Goal: Information Seeking & Learning: Learn about a topic

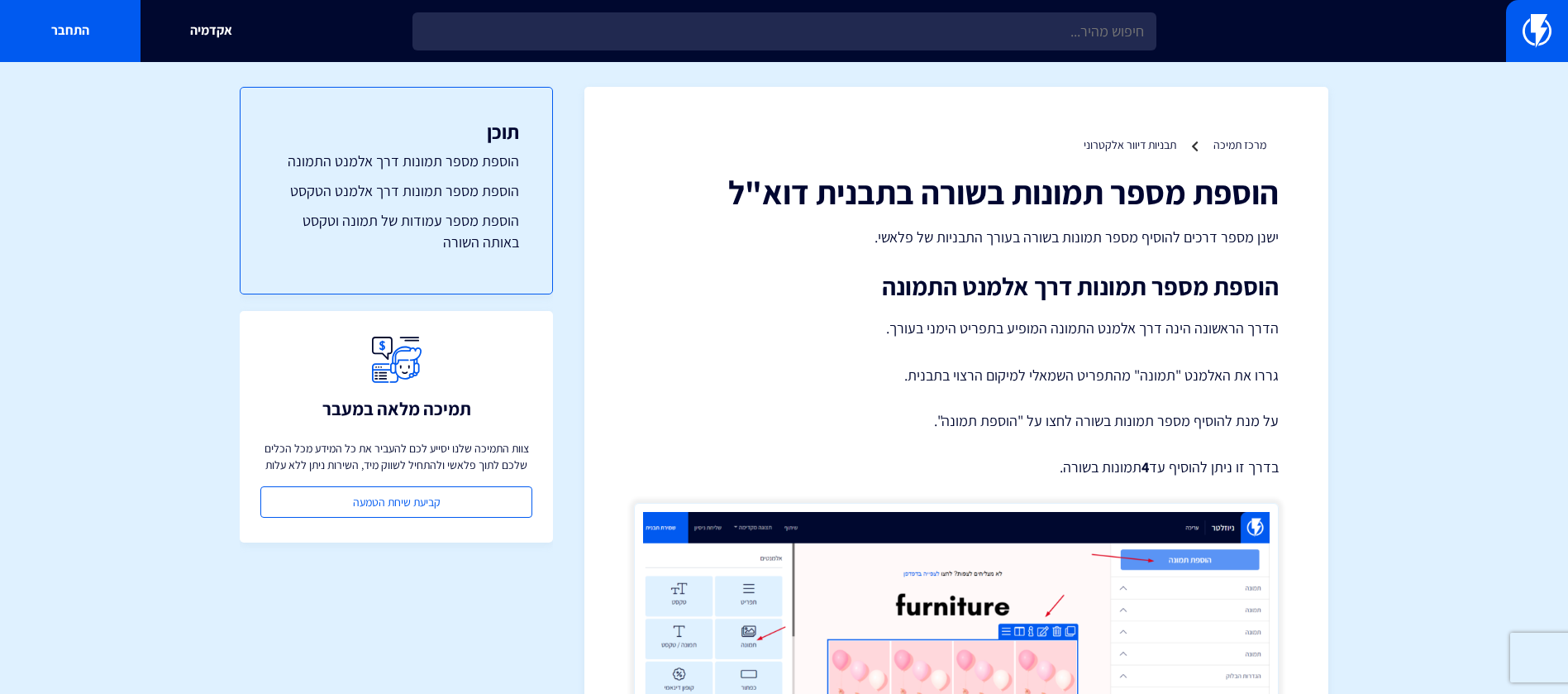
click at [1547, 8] on link at bounding box center [1537, 30] width 62 height 62
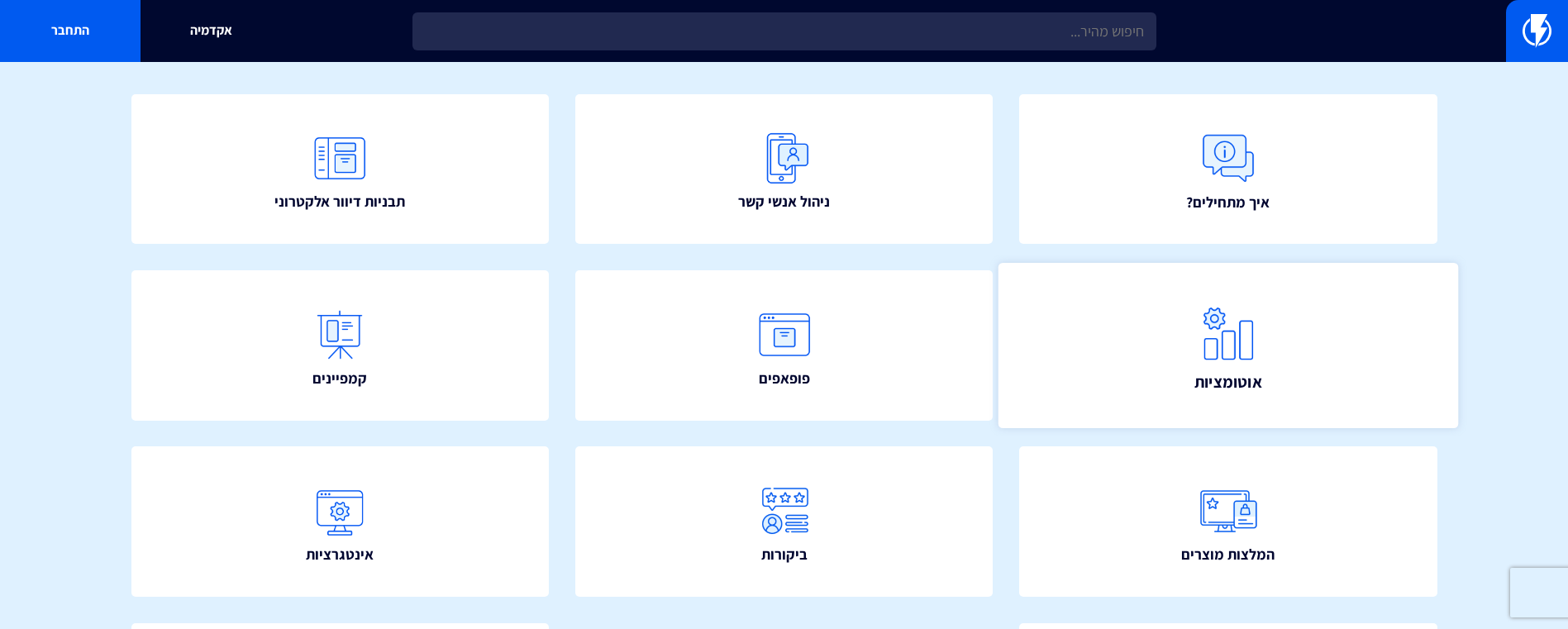
scroll to position [151, 0]
click at [1146, 341] on link "אוטומציות" at bounding box center [1228, 349] width 460 height 166
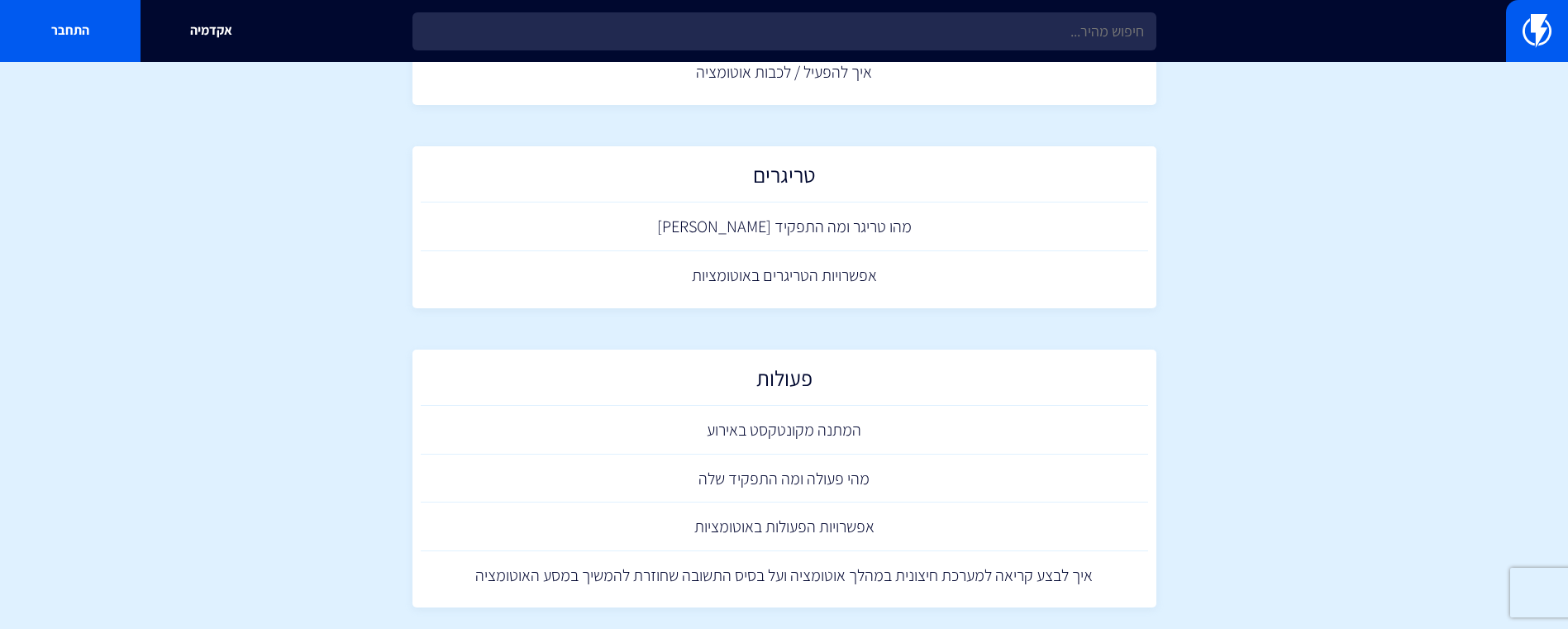
scroll to position [248, 0]
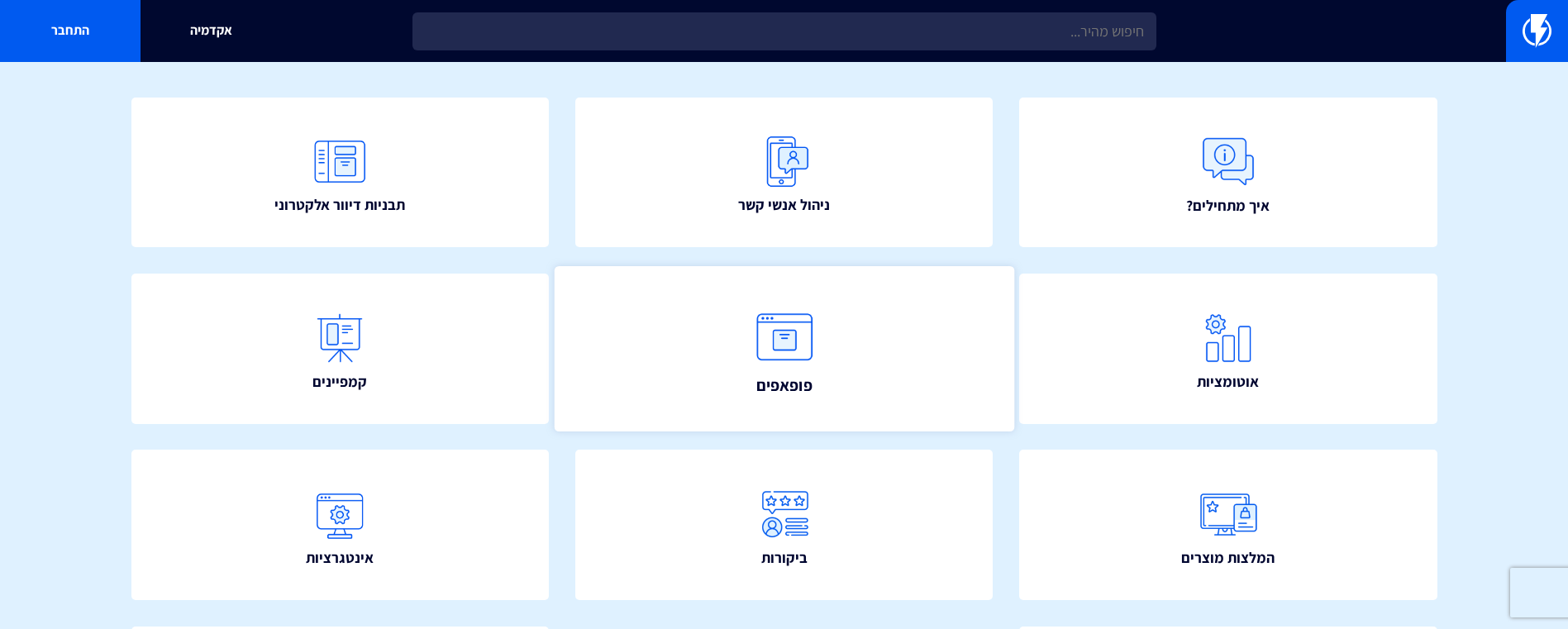
click at [855, 393] on link "פופאפים" at bounding box center [783, 349] width 460 height 166
